Goal: Information Seeking & Learning: Find specific fact

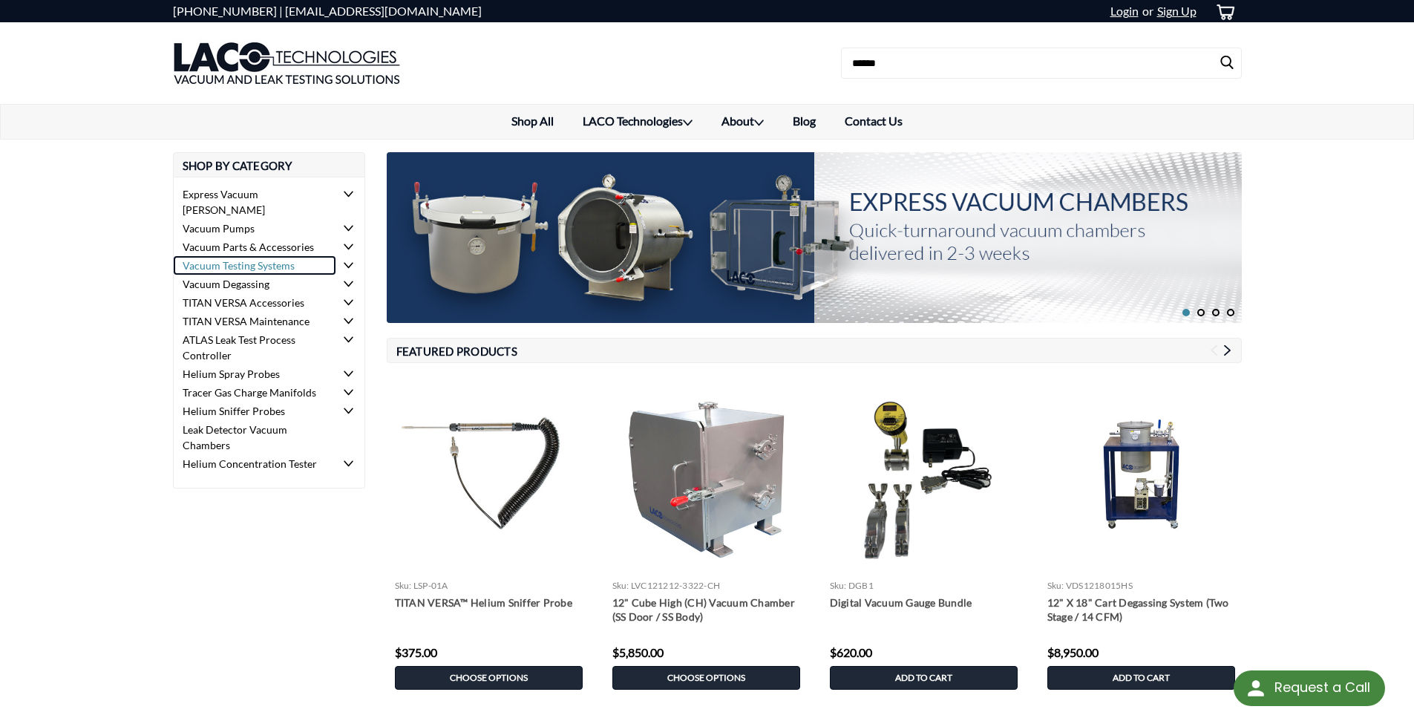
click at [257, 256] on link "Vacuum Testing Systems" at bounding box center [255, 265] width 163 height 19
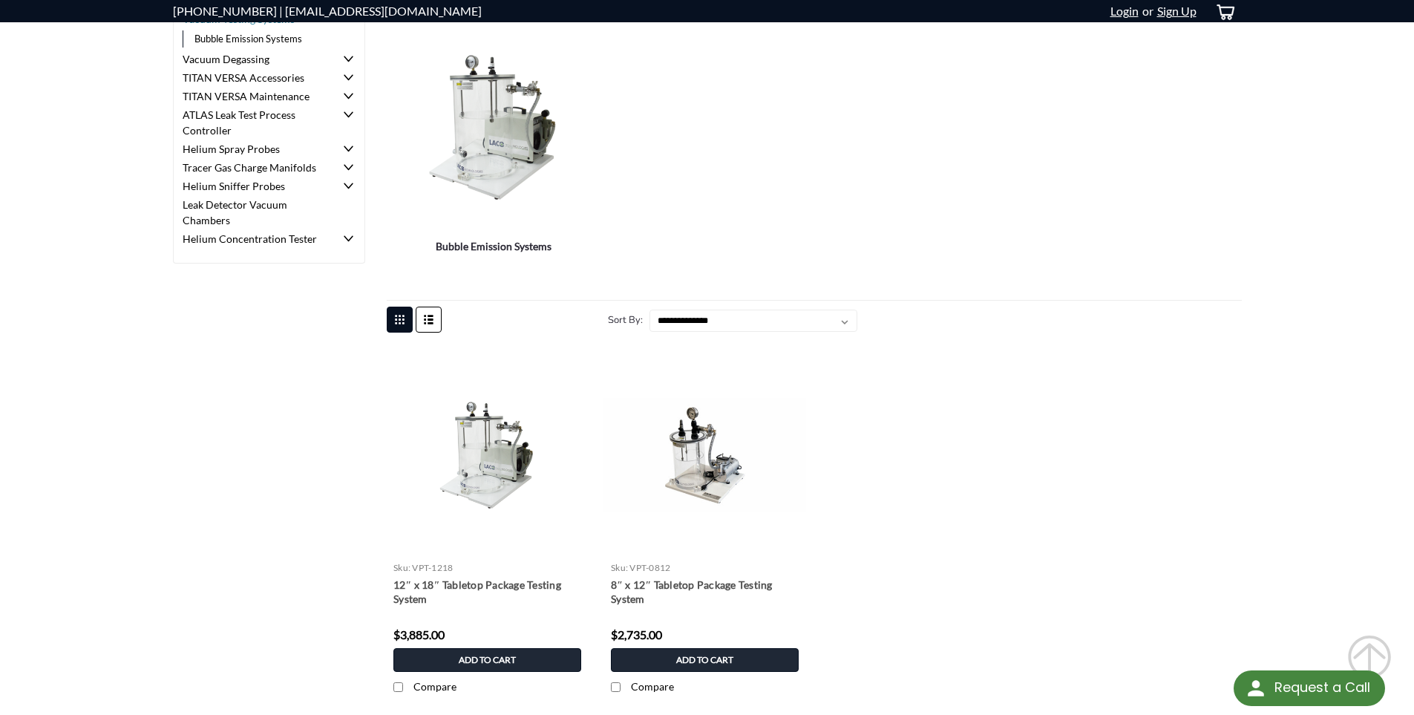
scroll to position [74, 0]
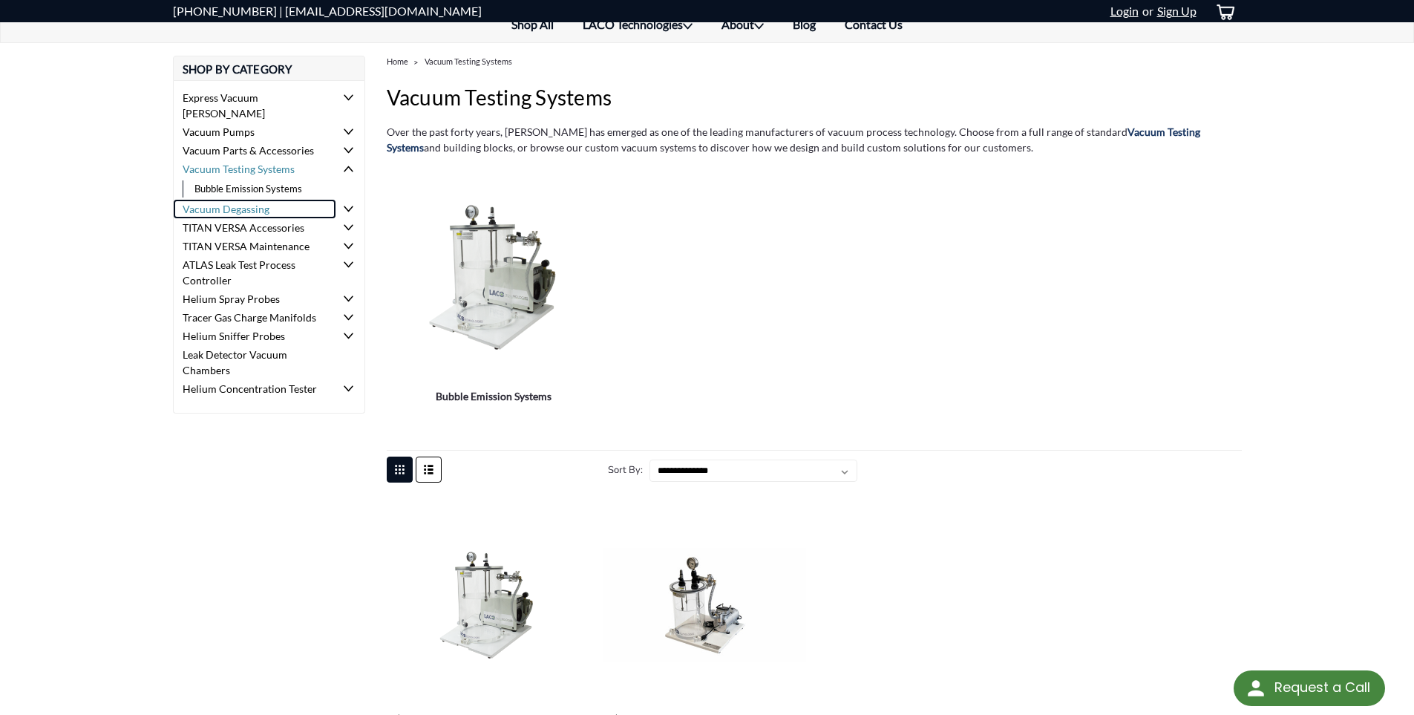
click at [208, 200] on link "Vacuum Degassing" at bounding box center [255, 209] width 163 height 19
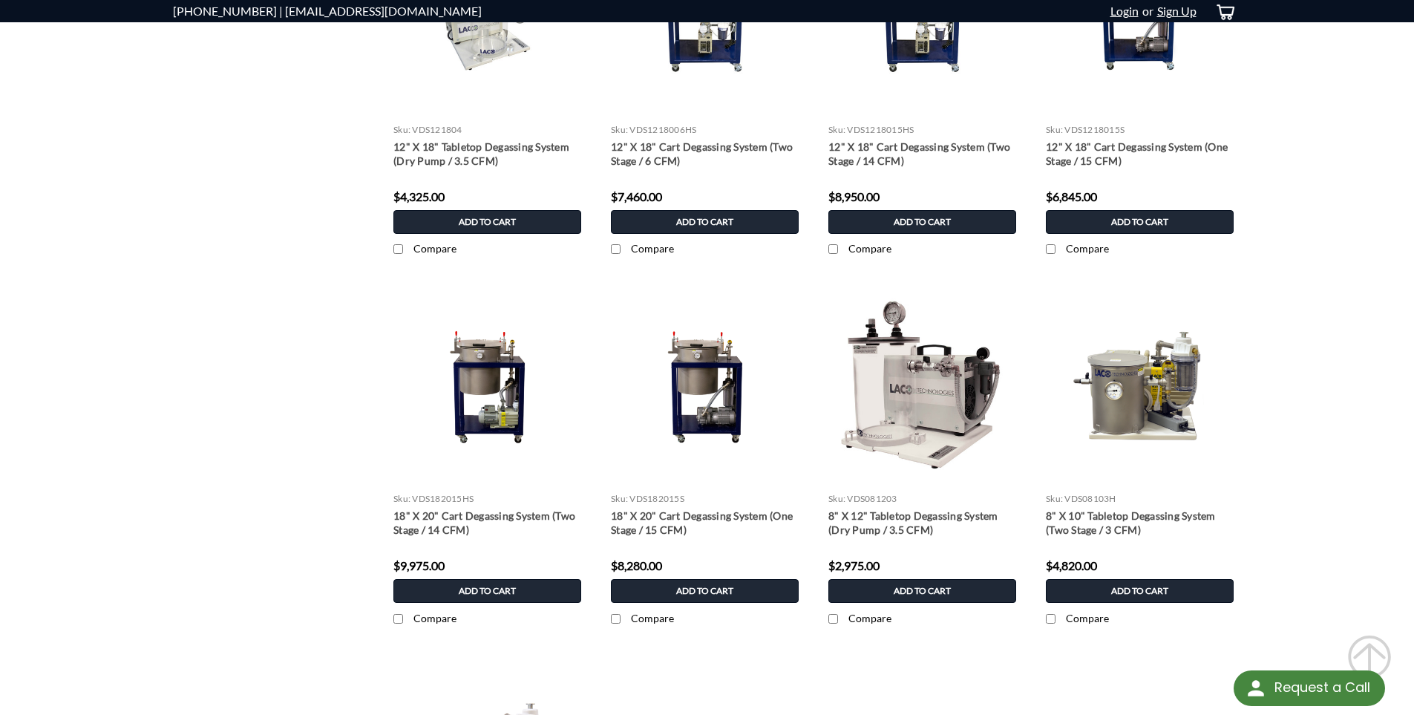
scroll to position [668, 0]
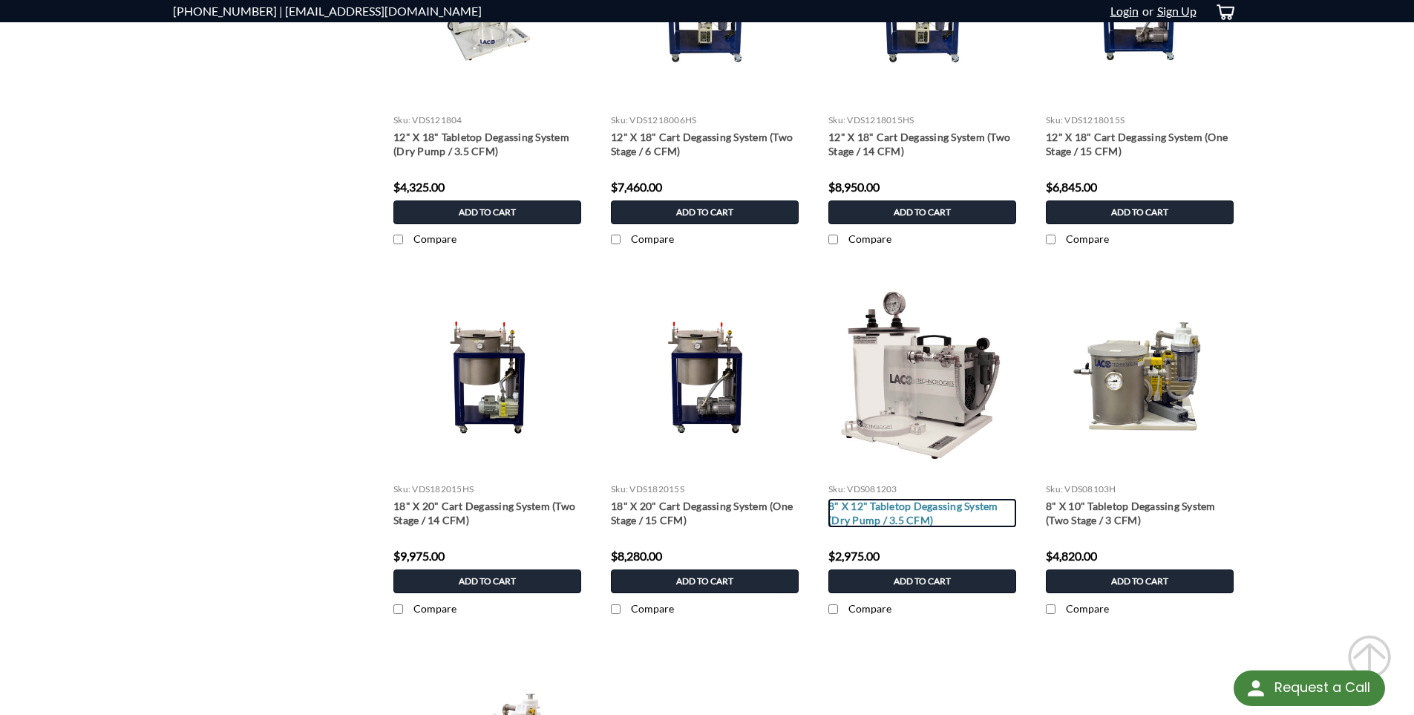
click at [929, 508] on link "8" X 12" Tabletop Degassing System (Dry Pump / 3.5 CFM)" at bounding box center [922, 513] width 188 height 28
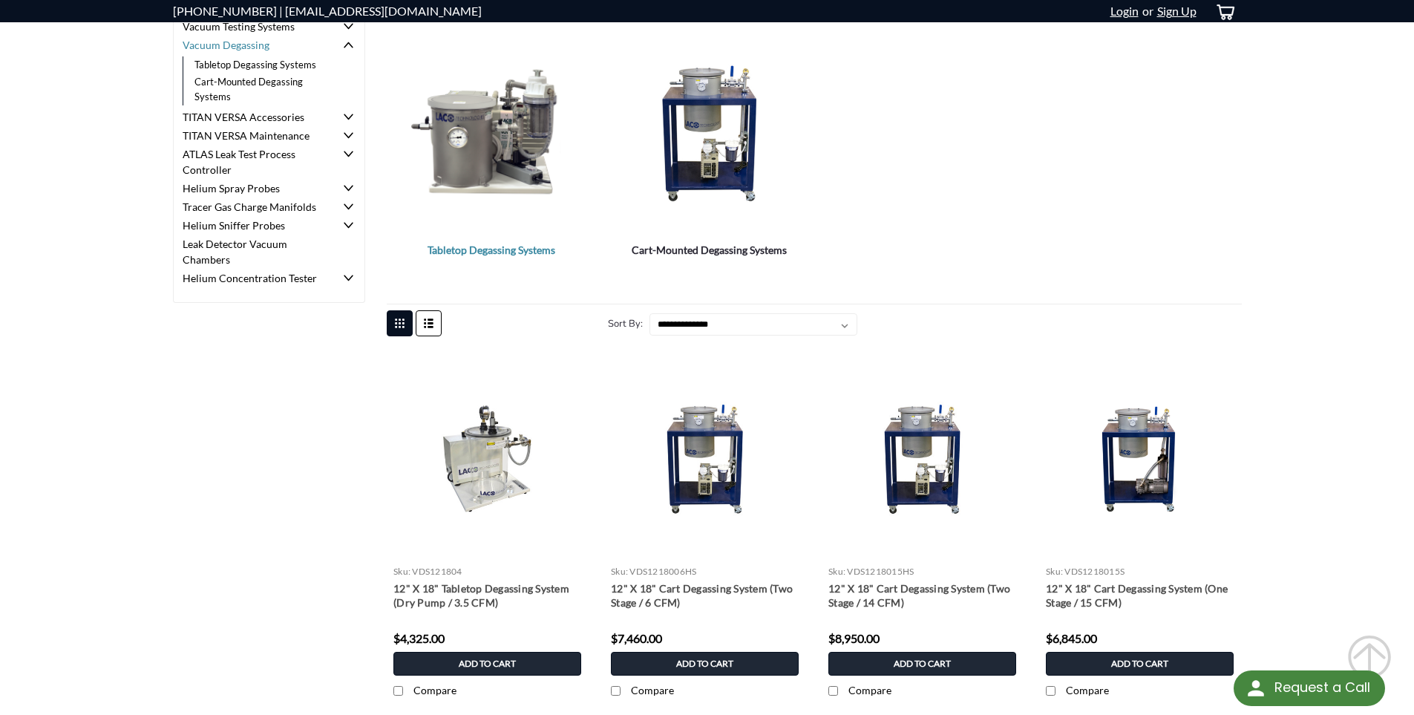
scroll to position [110, 0]
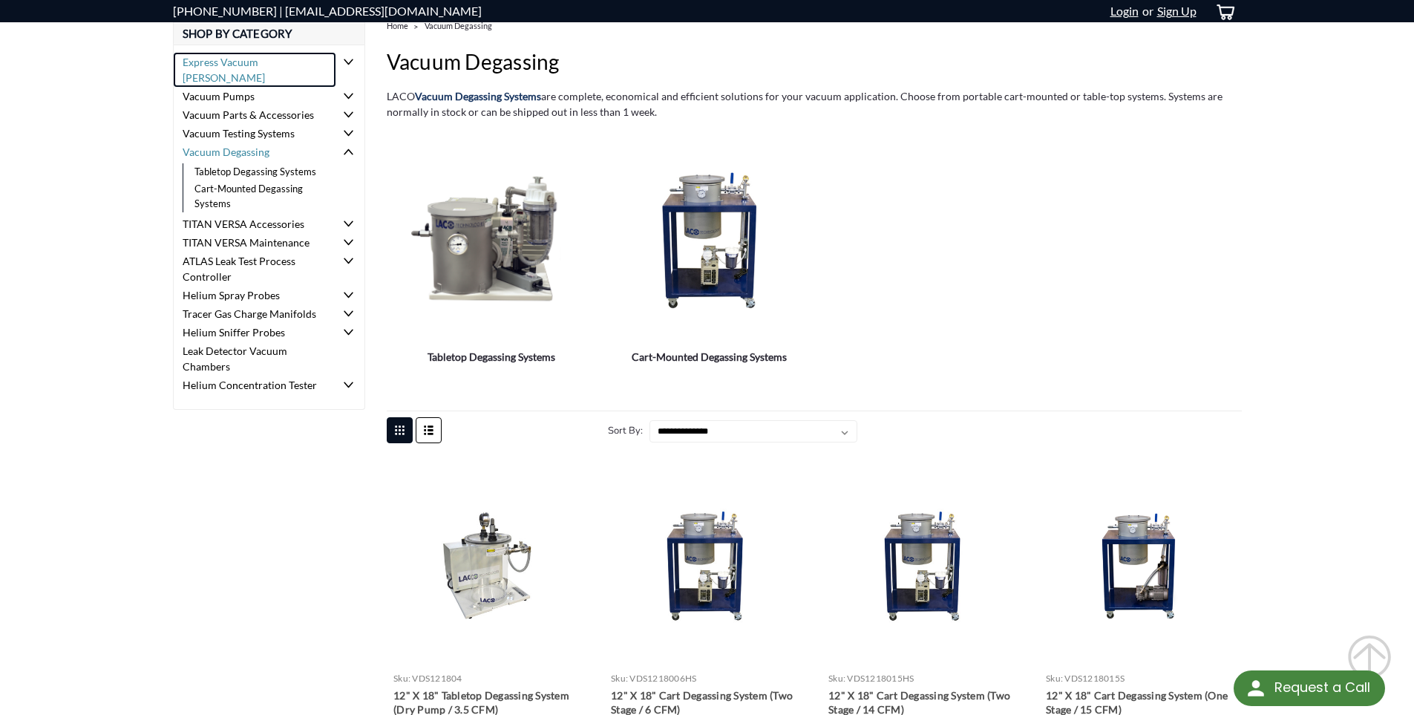
click at [240, 61] on link "Express Vacuum [PERSON_NAME]" at bounding box center [255, 70] width 163 height 34
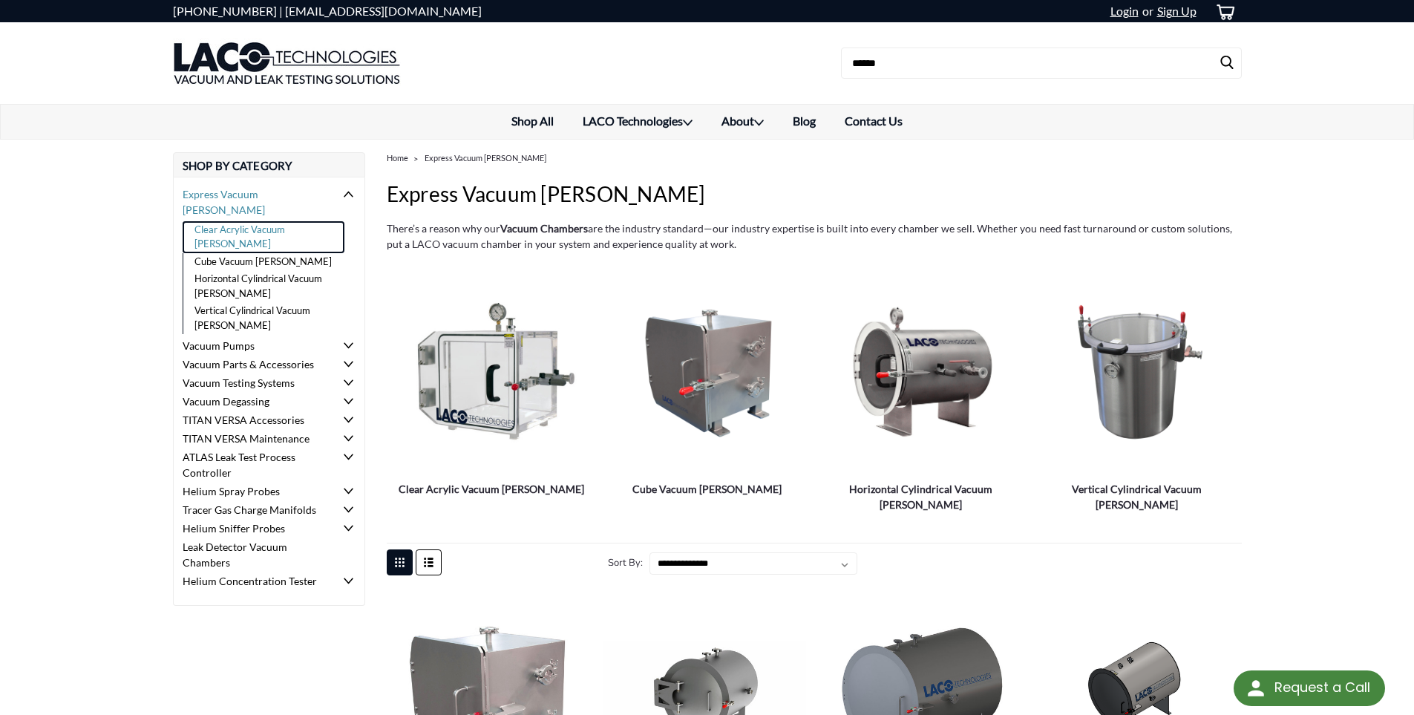
click at [265, 221] on link "Clear Acrylic Vacuum [PERSON_NAME]" at bounding box center [264, 237] width 163 height 32
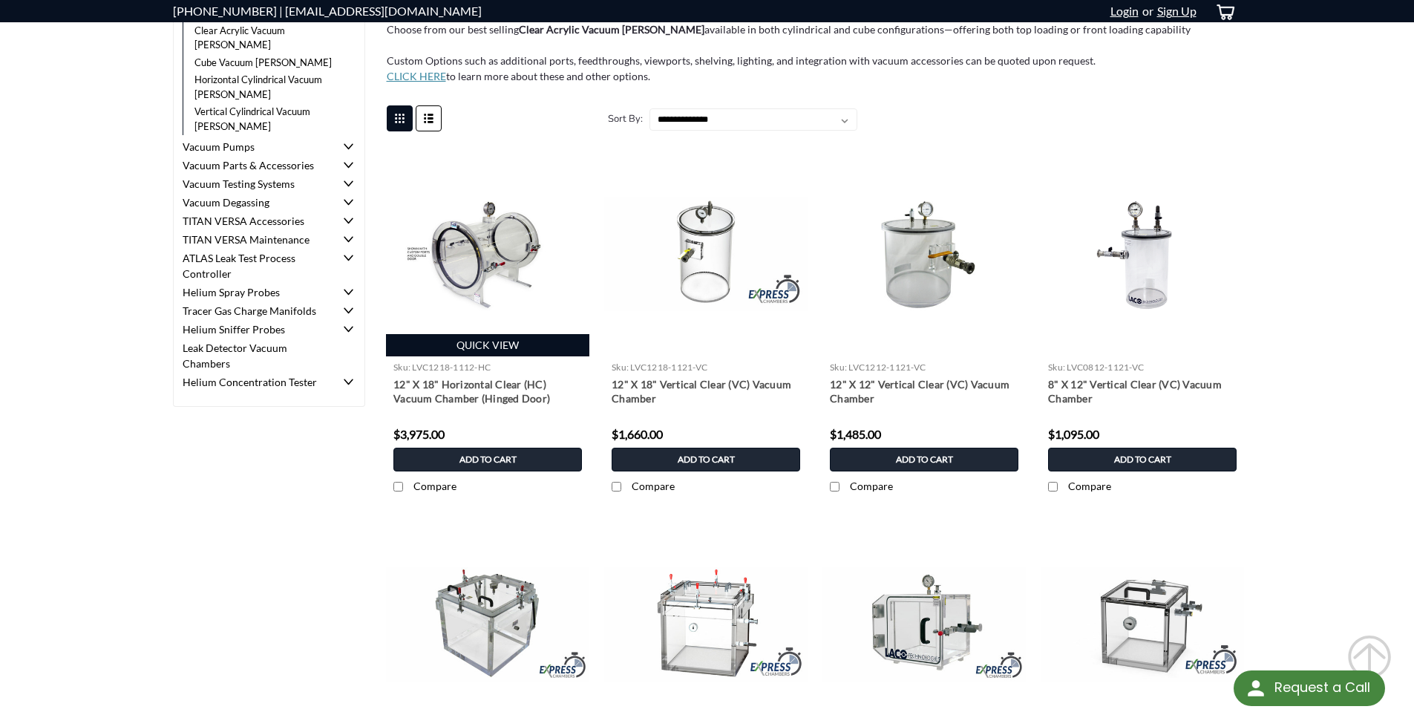
scroll to position [223, 0]
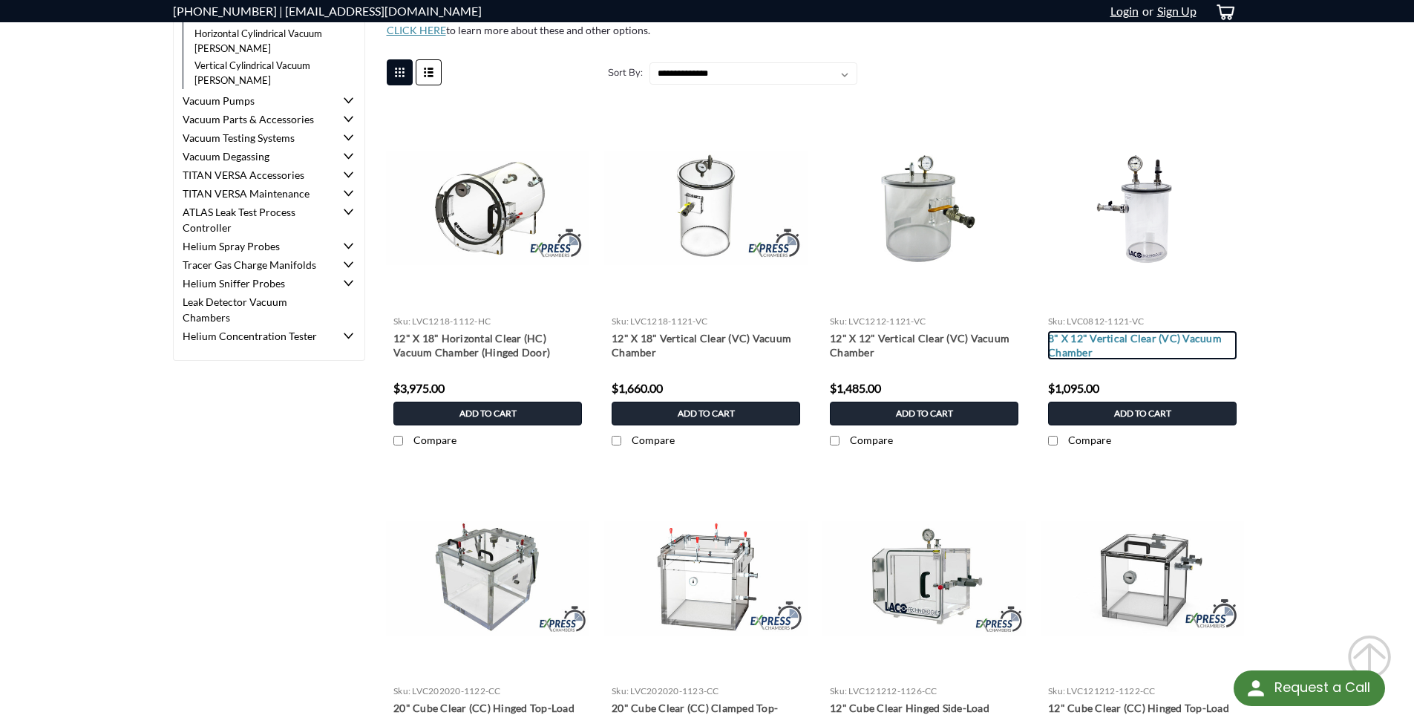
click at [1090, 341] on link "8" X 12" Vertical Clear (VC) Vacuum Chamber" at bounding box center [1142, 345] width 188 height 28
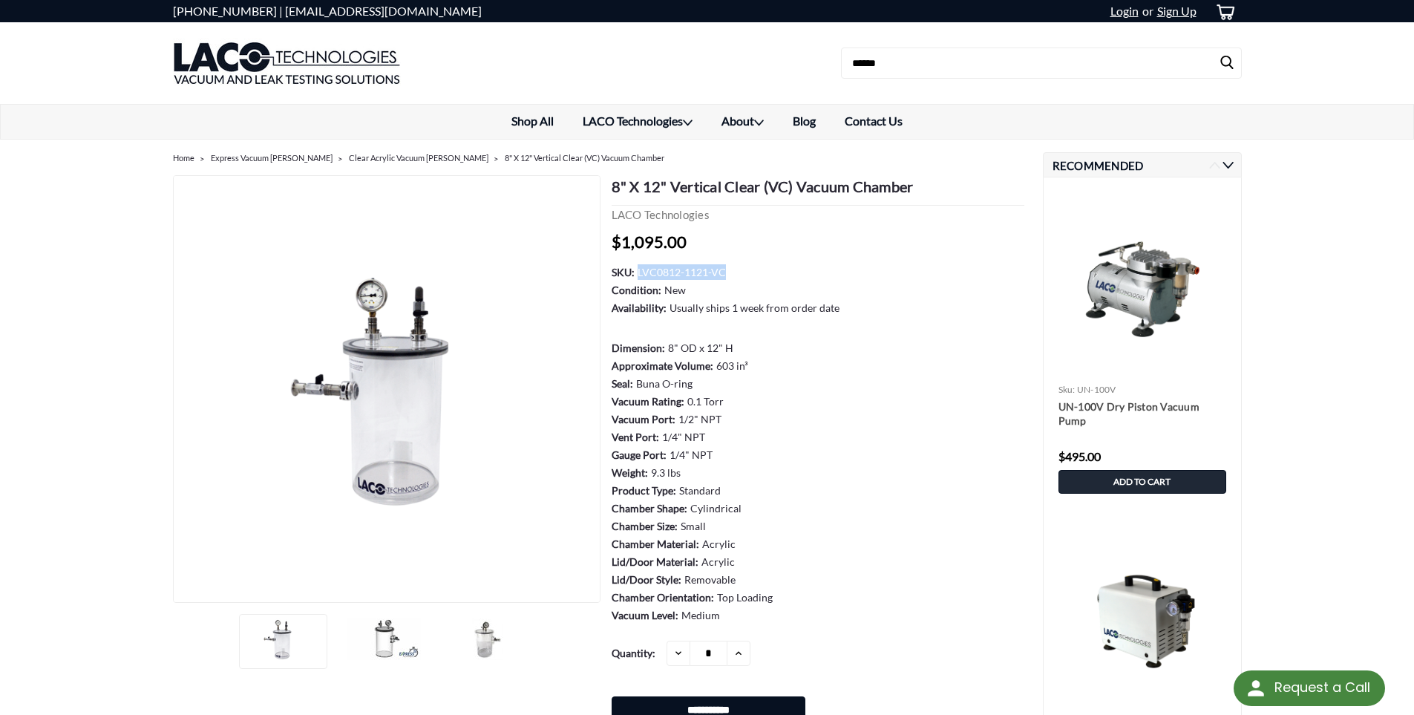
drag, startPoint x: 716, startPoint y: 269, endPoint x: 639, endPoint y: 269, distance: 77.2
click at [639, 269] on dd "LVC0812-1121-VC" at bounding box center [681, 272] width 88 height 16
copy dd "LVC0812-1121-VC"
